Goal: Task Accomplishment & Management: Complete application form

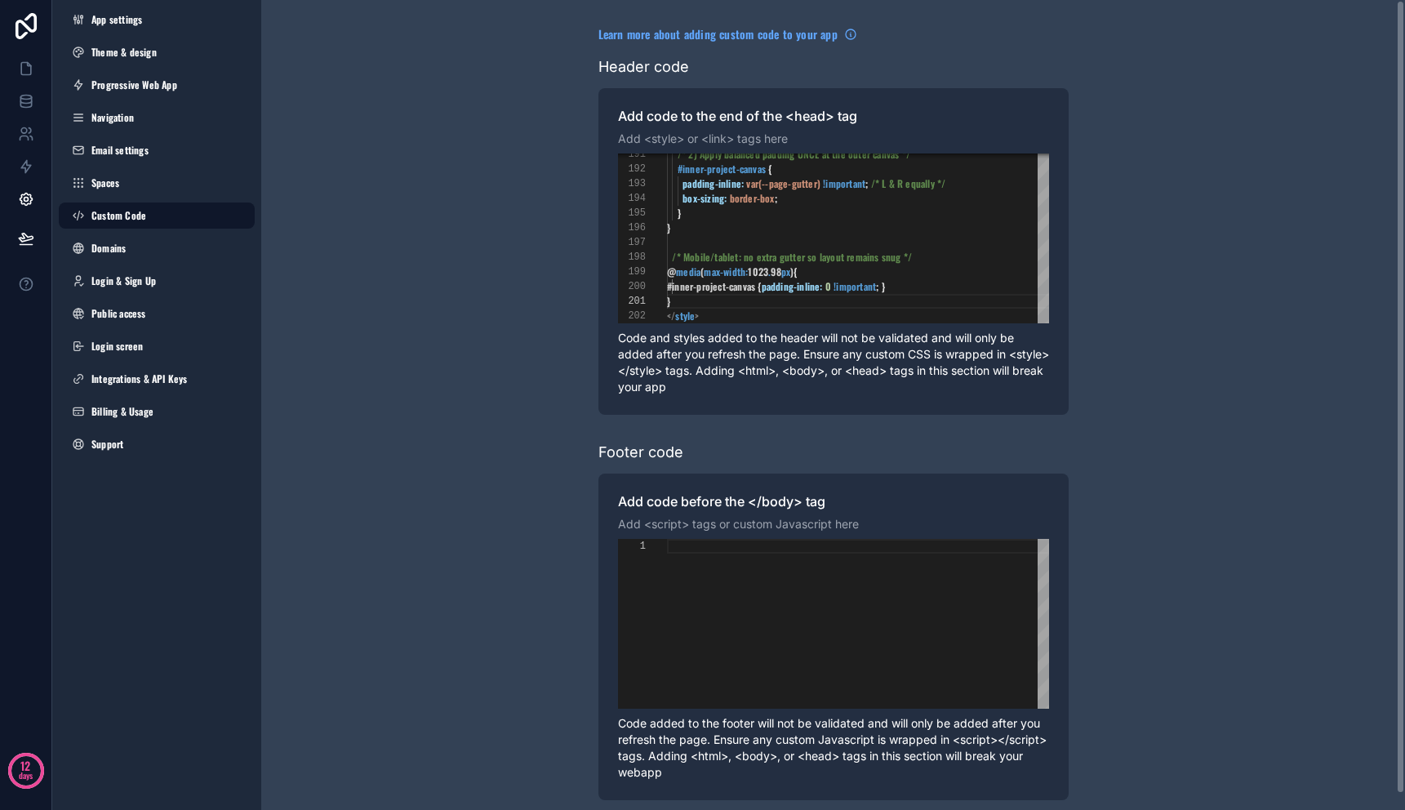
scroll to position [0, 8]
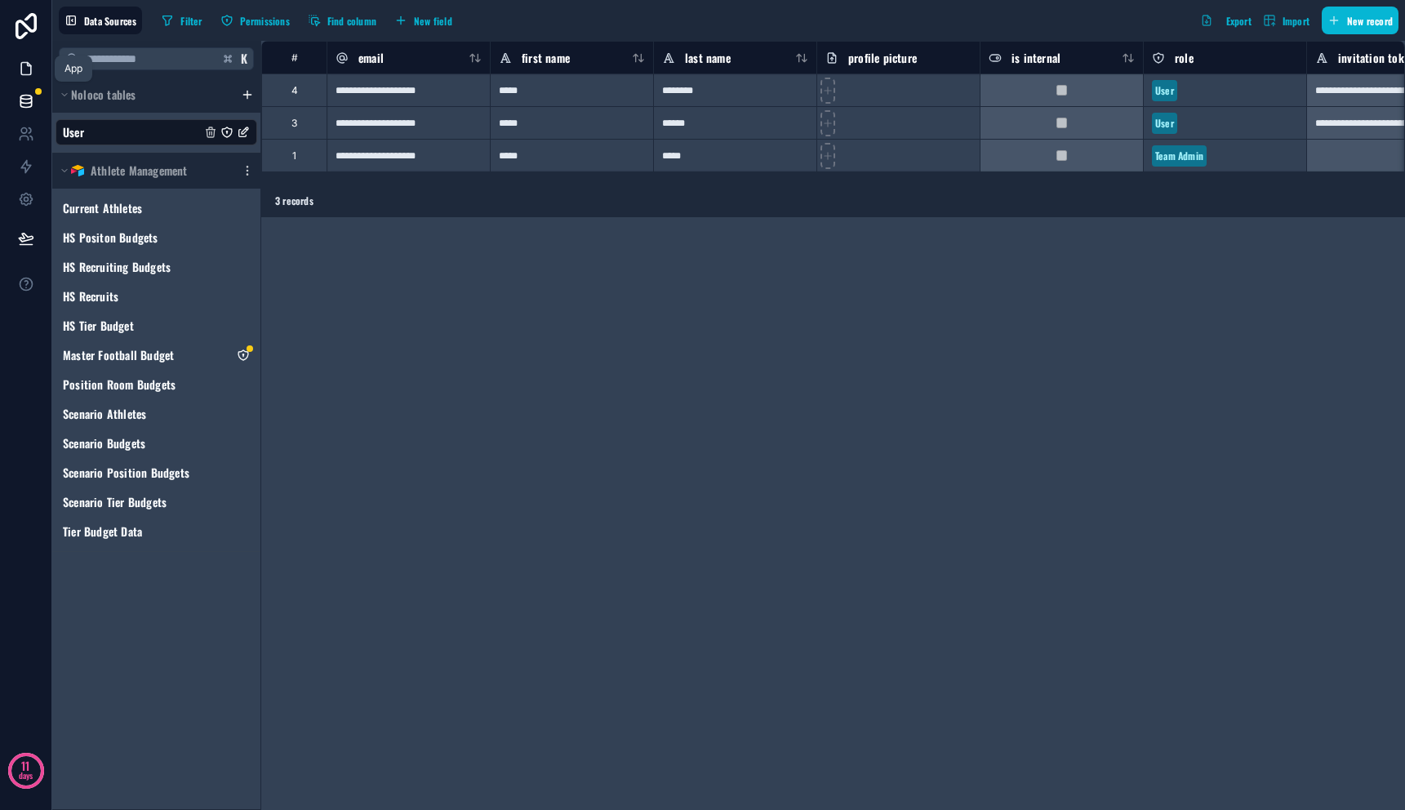
click at [24, 69] on icon at bounding box center [26, 68] width 16 height 16
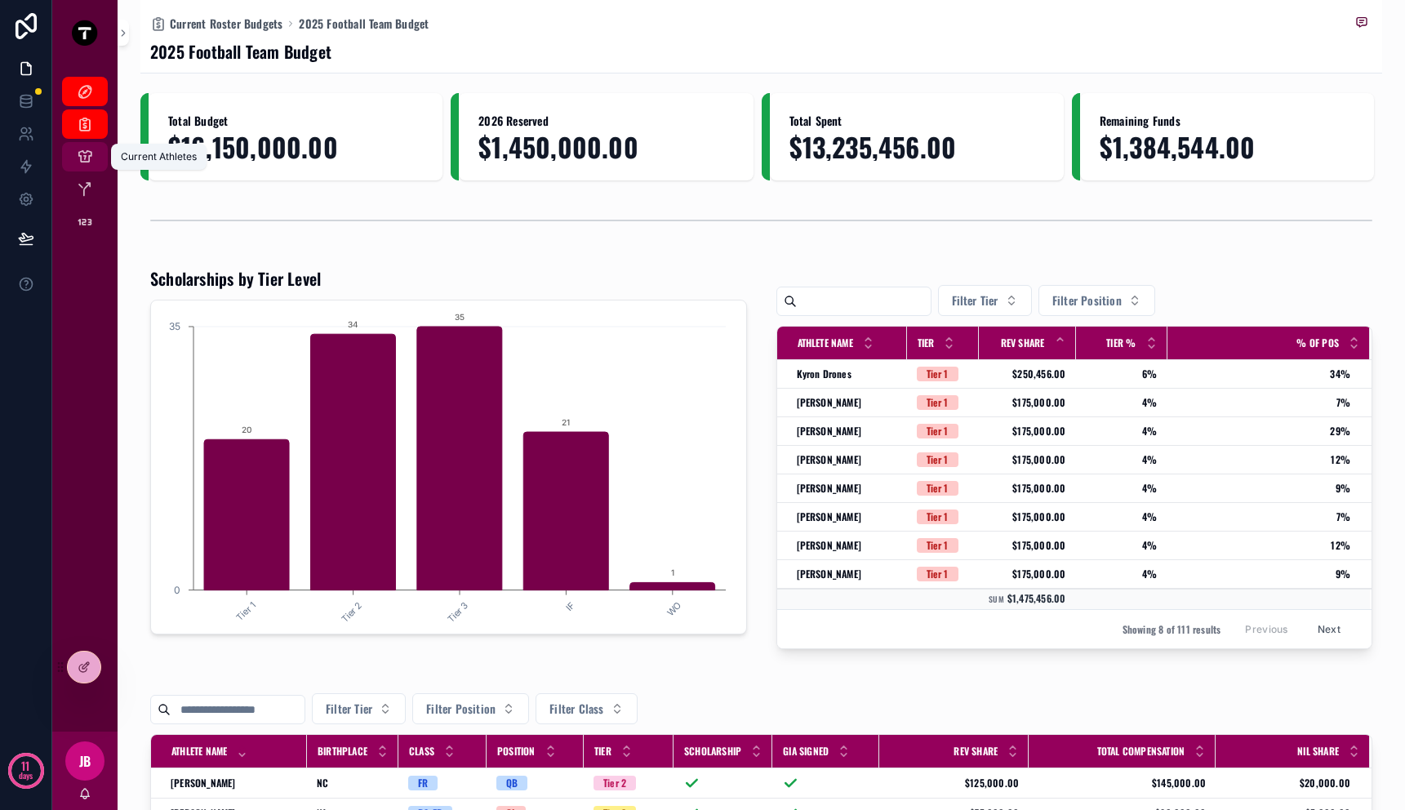
click at [77, 156] on icon "scrollable content" at bounding box center [85, 157] width 16 height 16
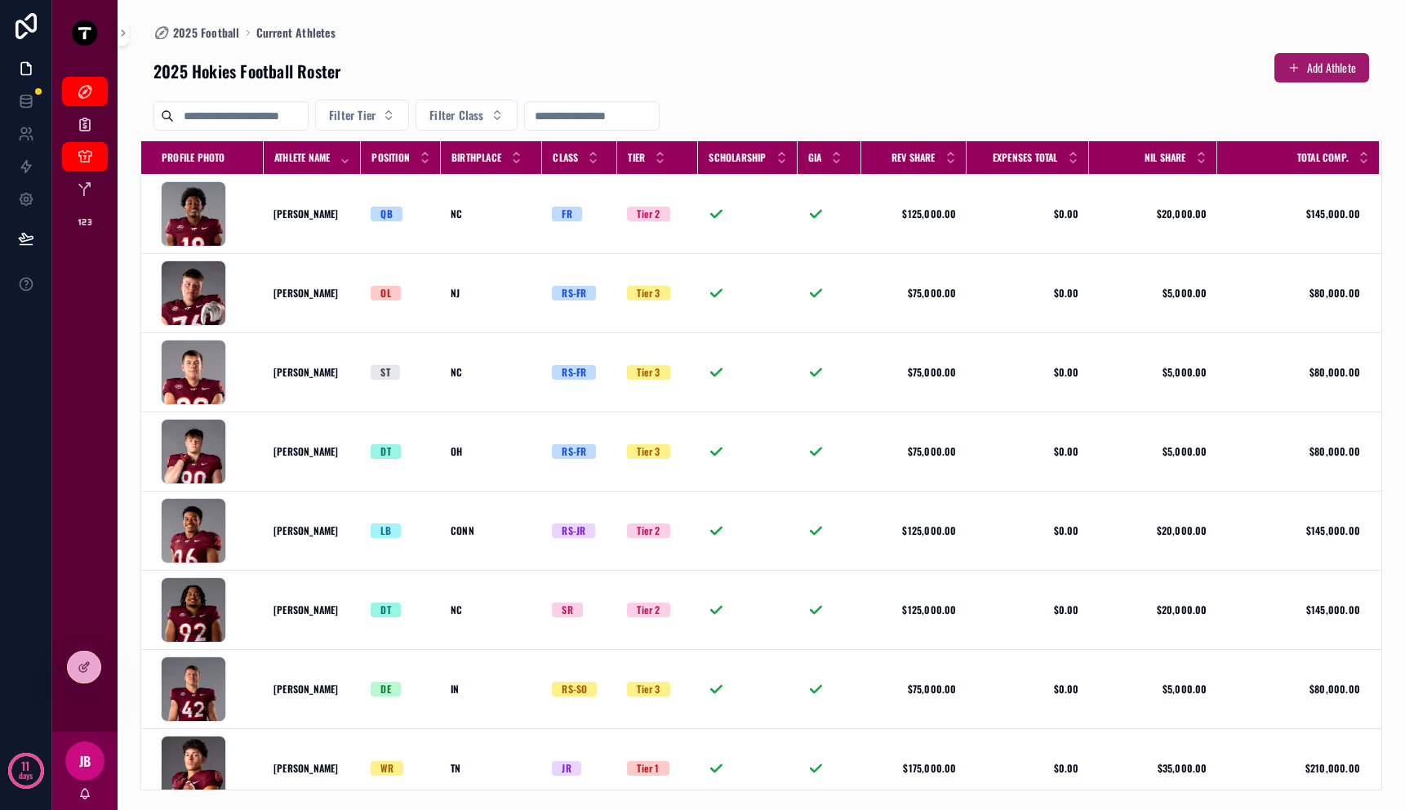
click at [1332, 60] on button "Add Athlete" at bounding box center [1322, 67] width 95 height 29
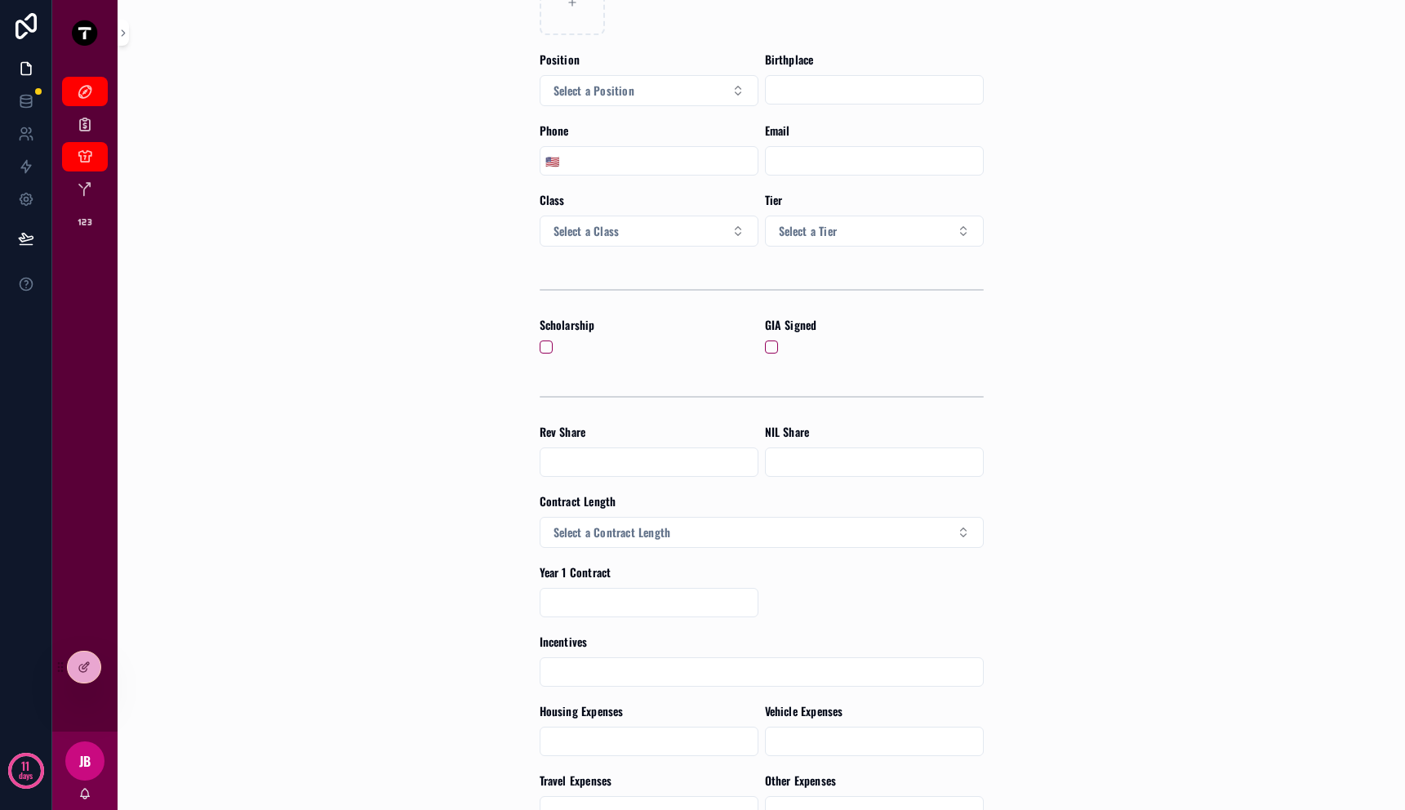
scroll to position [451, 0]
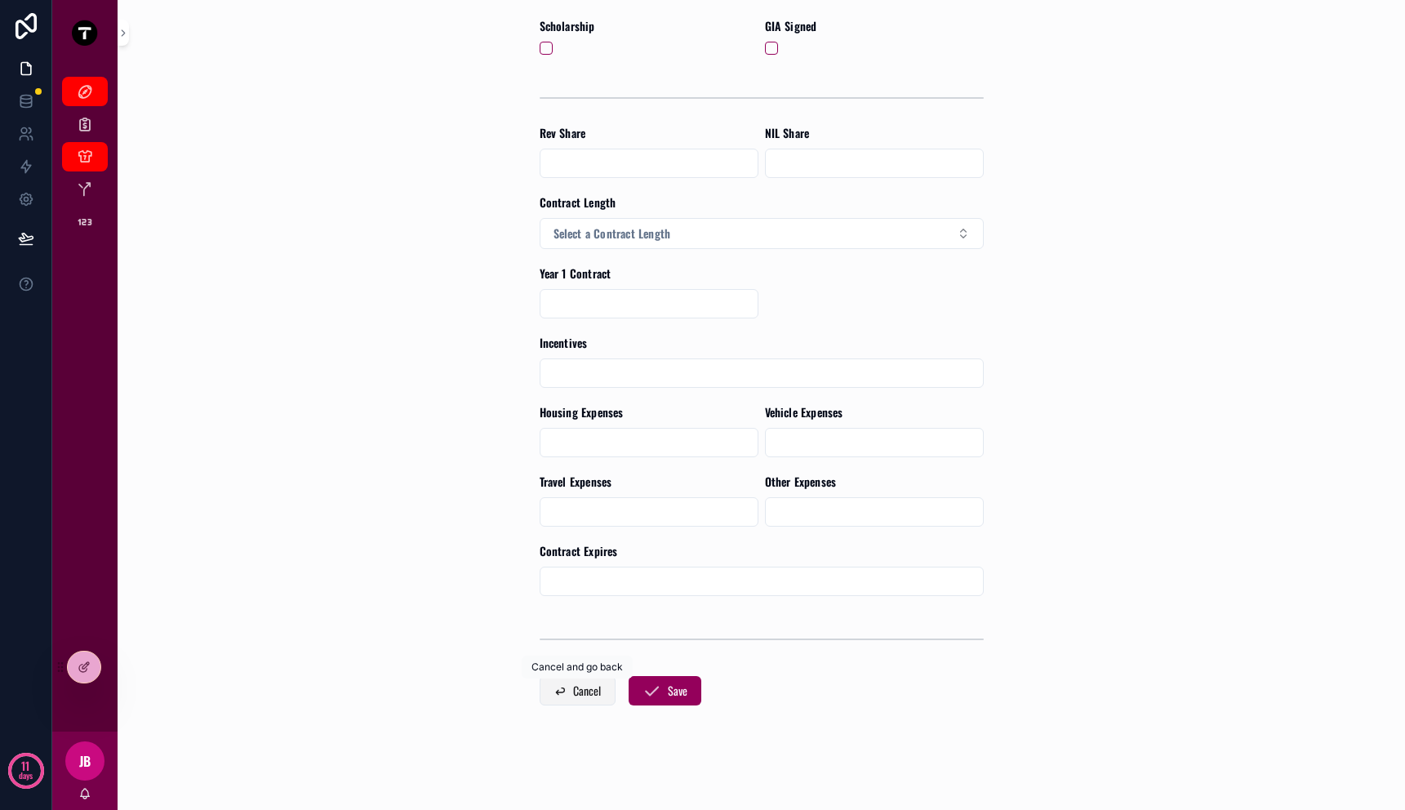
click at [559, 697] on button "Cancel" at bounding box center [578, 690] width 76 height 29
